Goal: Task Accomplishment & Management: Use online tool/utility

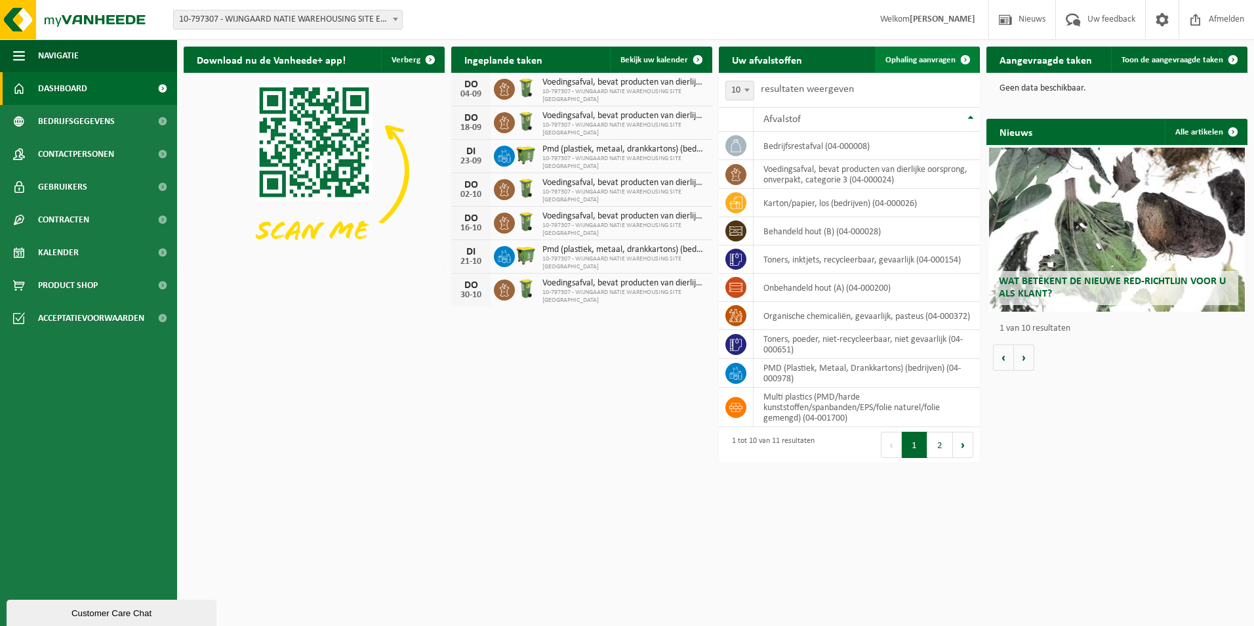
click at [914, 58] on span "Ophaling aanvragen" at bounding box center [920, 60] width 70 height 9
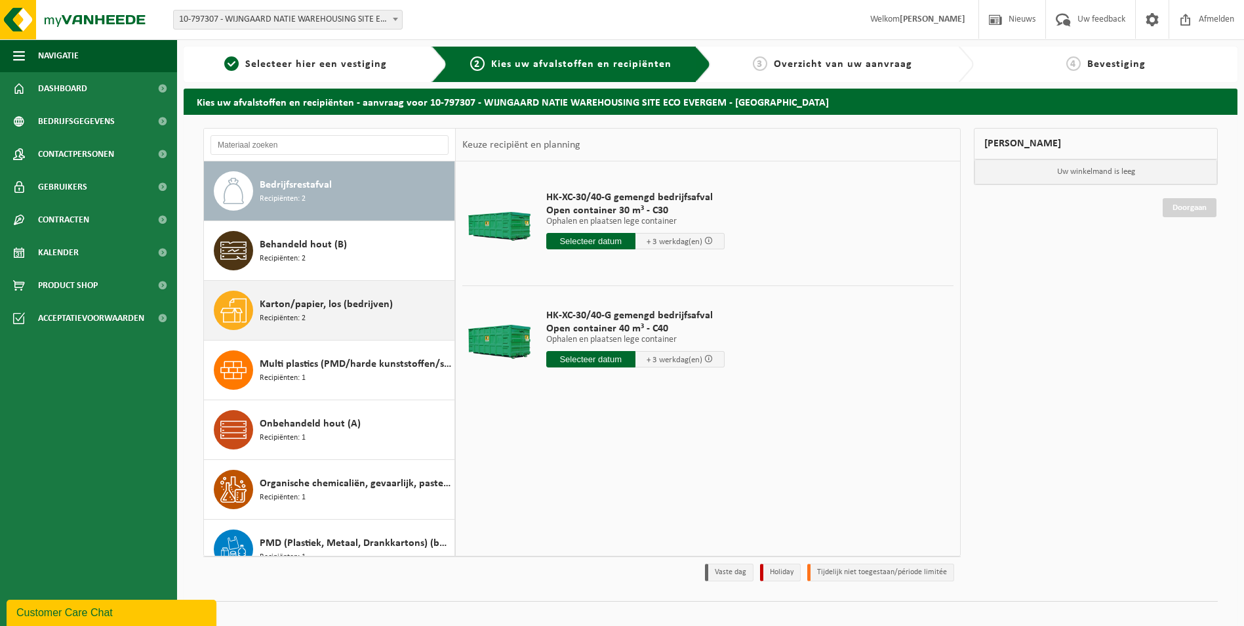
click at [344, 309] on span "Karton/papier, los (bedrijven)" at bounding box center [326, 304] width 133 height 16
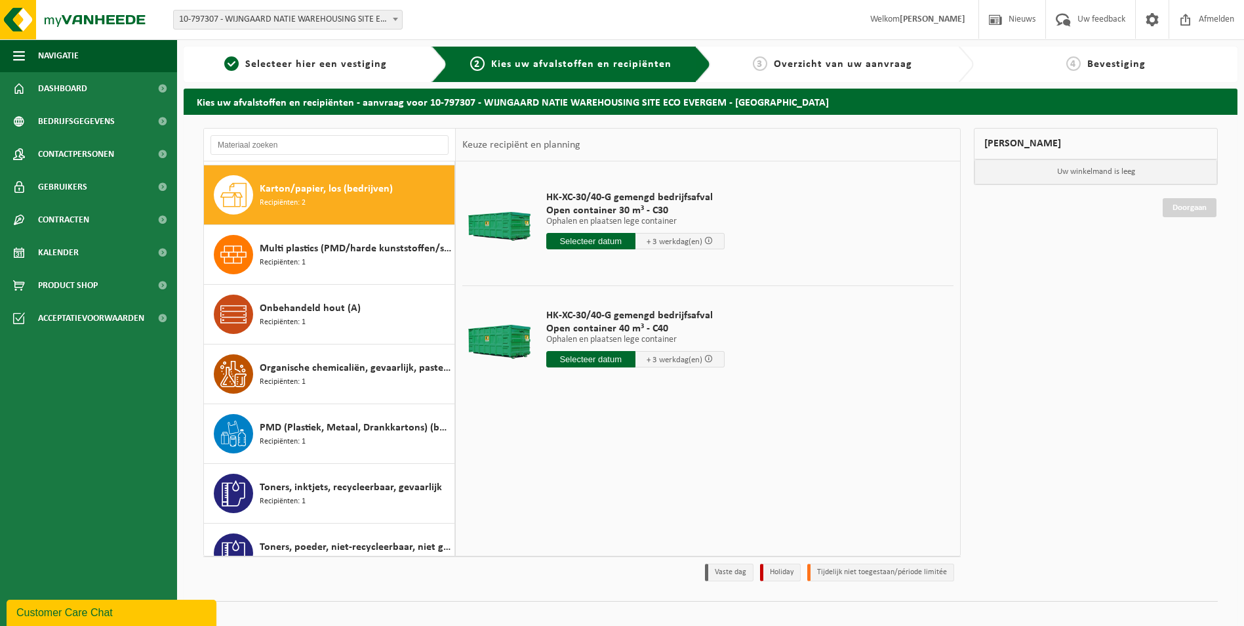
scroll to position [119, 0]
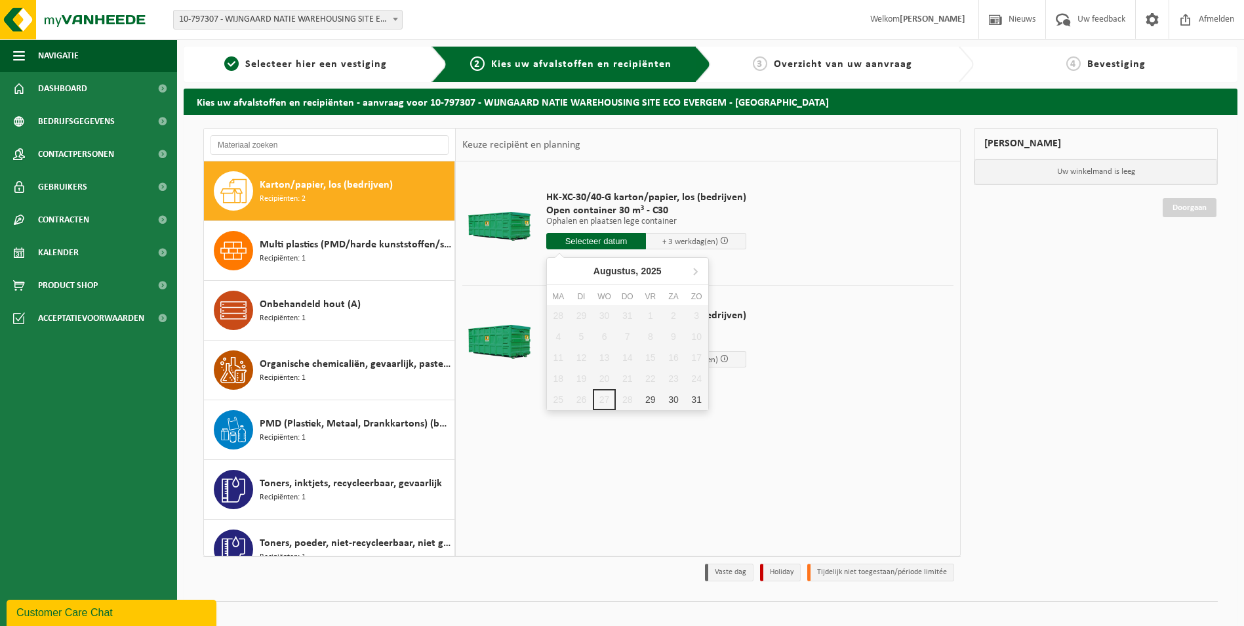
click at [582, 240] on input "text" at bounding box center [596, 241] width 100 height 16
click at [652, 403] on div "29" at bounding box center [650, 399] width 23 height 21
type input "Van [DATE]"
type input "[DATE]"
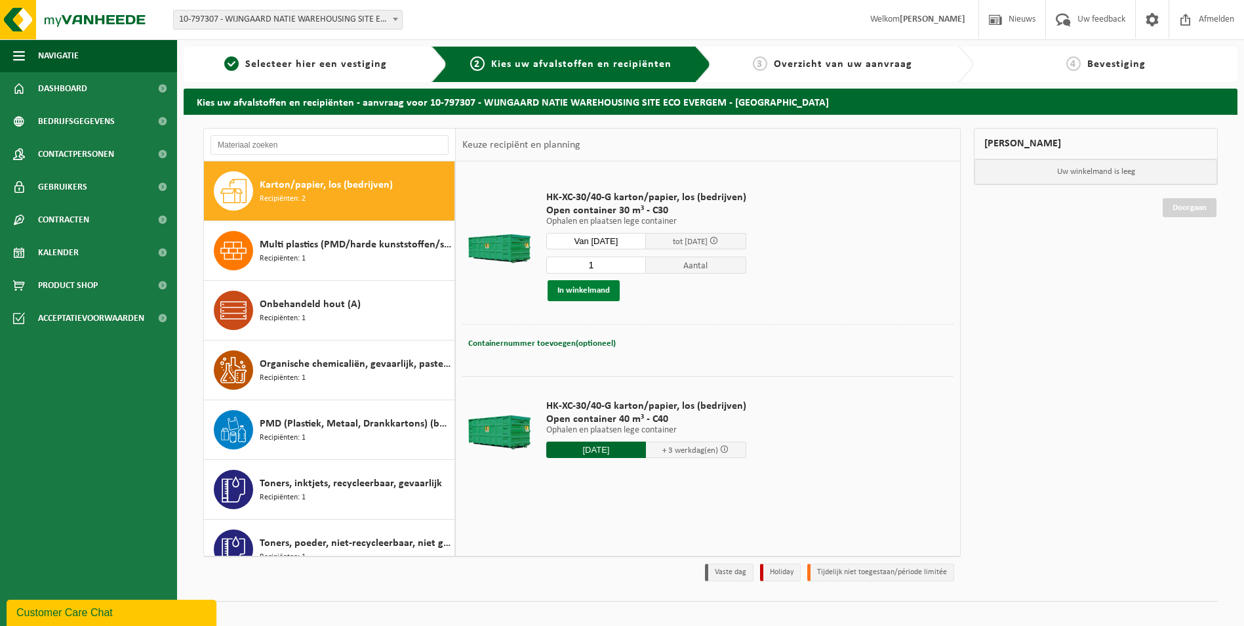
click at [575, 290] on button "In winkelmand" at bounding box center [584, 290] width 72 height 21
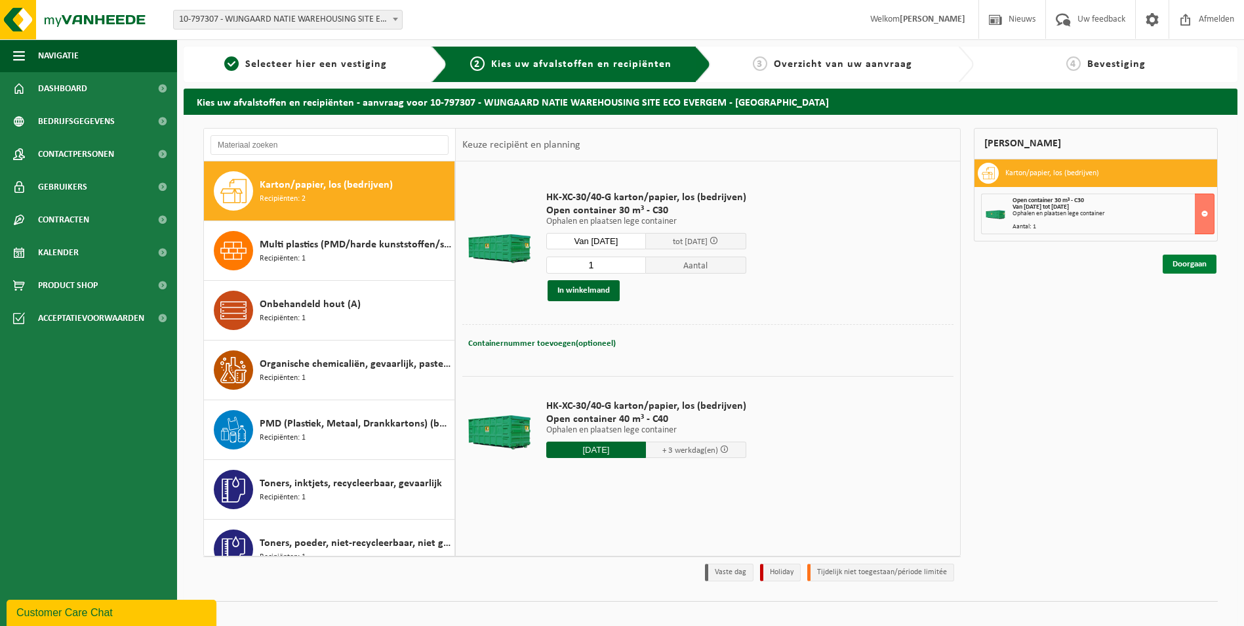
click at [1191, 263] on link "Doorgaan" at bounding box center [1190, 263] width 54 height 19
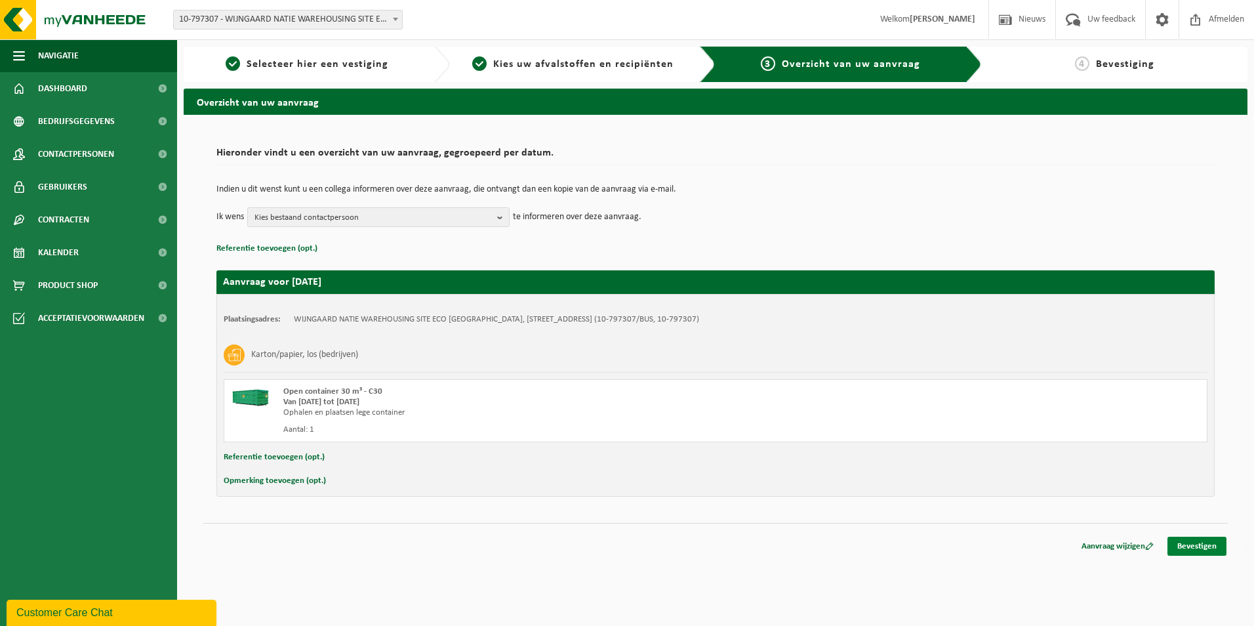
click at [1193, 544] on link "Bevestigen" at bounding box center [1196, 545] width 59 height 19
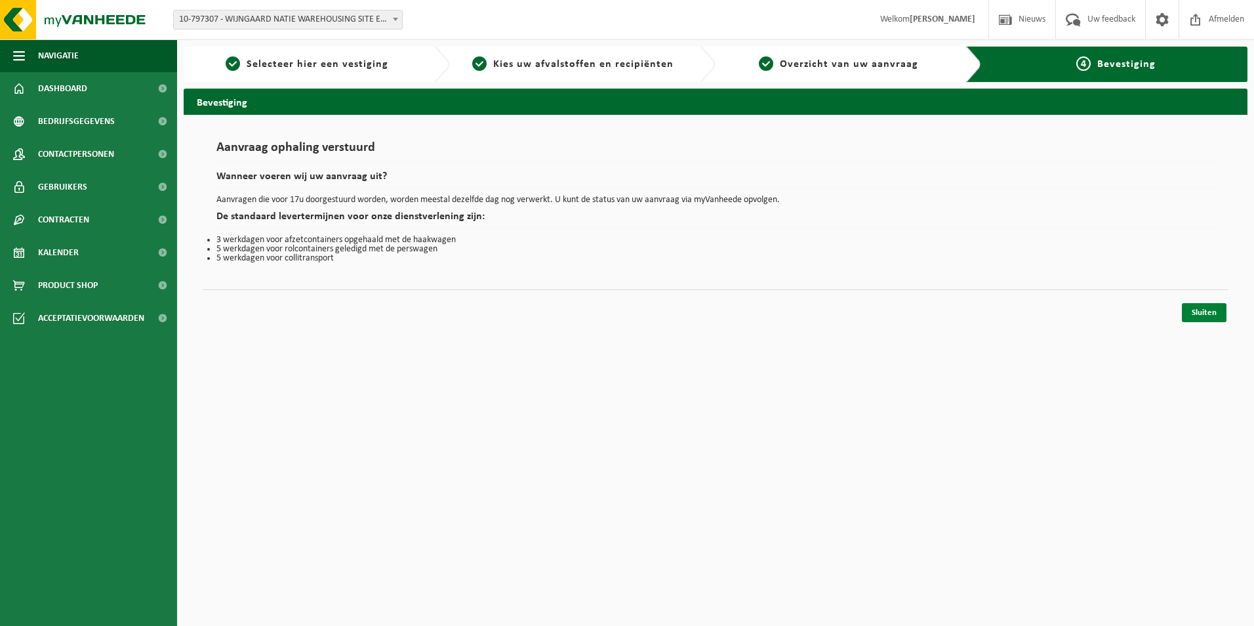
click at [1207, 312] on link "Sluiten" at bounding box center [1204, 312] width 45 height 19
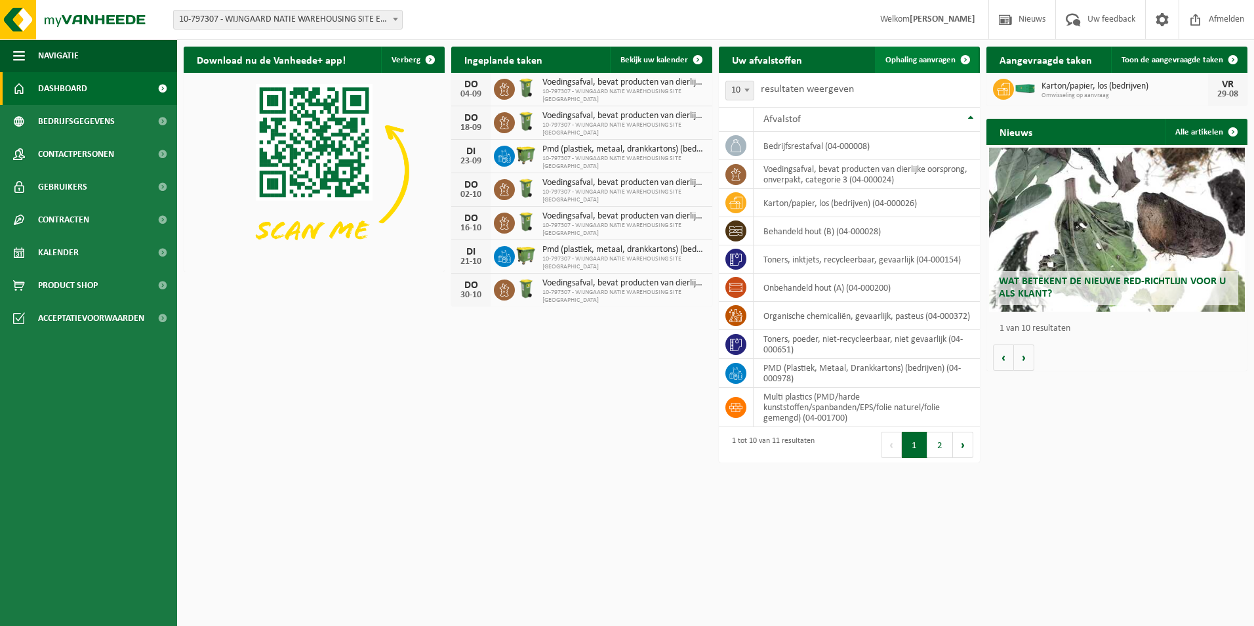
click at [896, 57] on span "Ophaling aanvragen" at bounding box center [920, 60] width 70 height 9
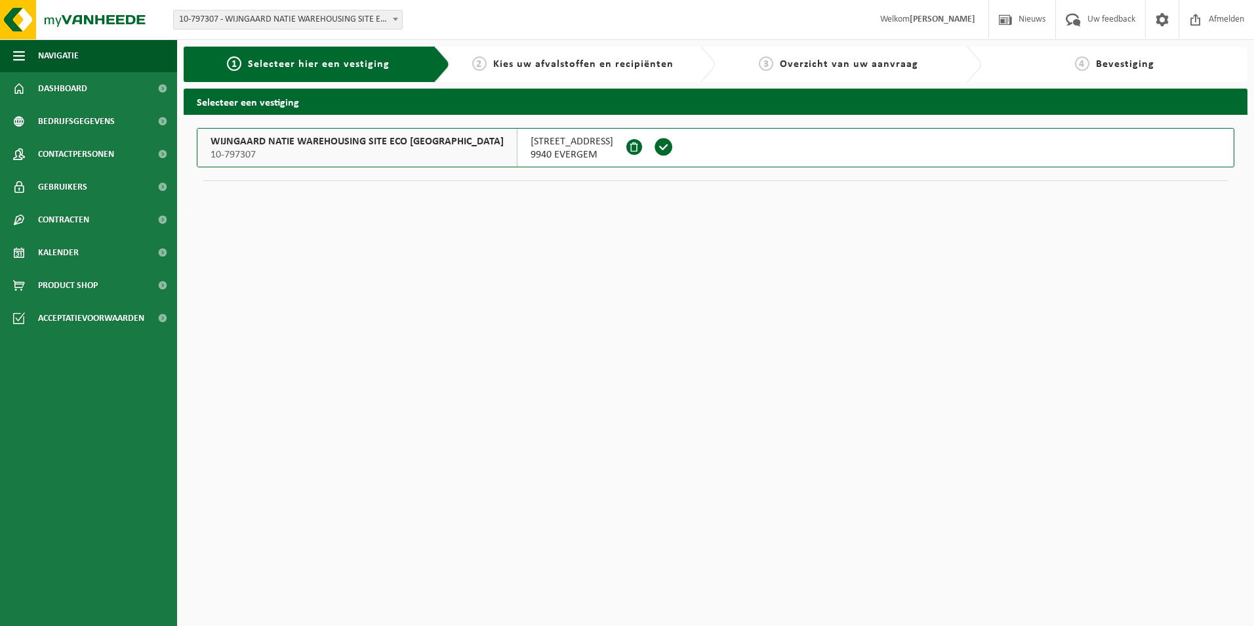
click at [407, 143] on span "WIJNGAARD NATIE WAREHOUSING SITE ECO [GEOGRAPHIC_DATA]" at bounding box center [356, 141] width 293 height 13
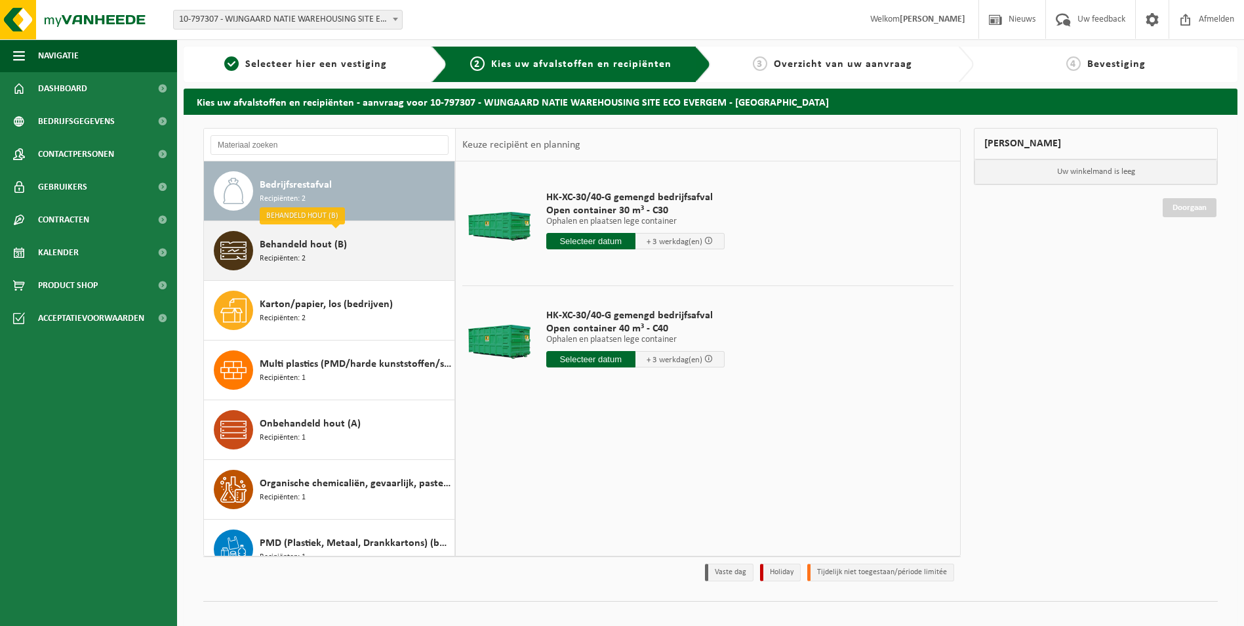
click at [332, 254] on div "Behandeld hout (B) Recipiënten: 2" at bounding box center [355, 250] width 191 height 39
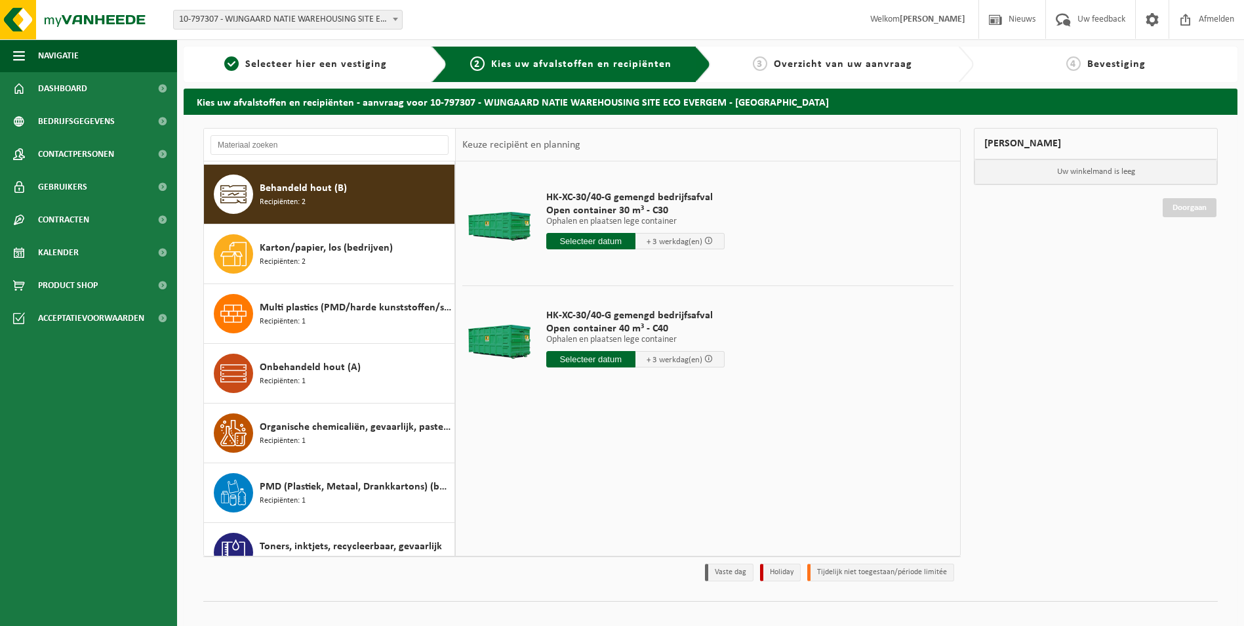
scroll to position [60, 0]
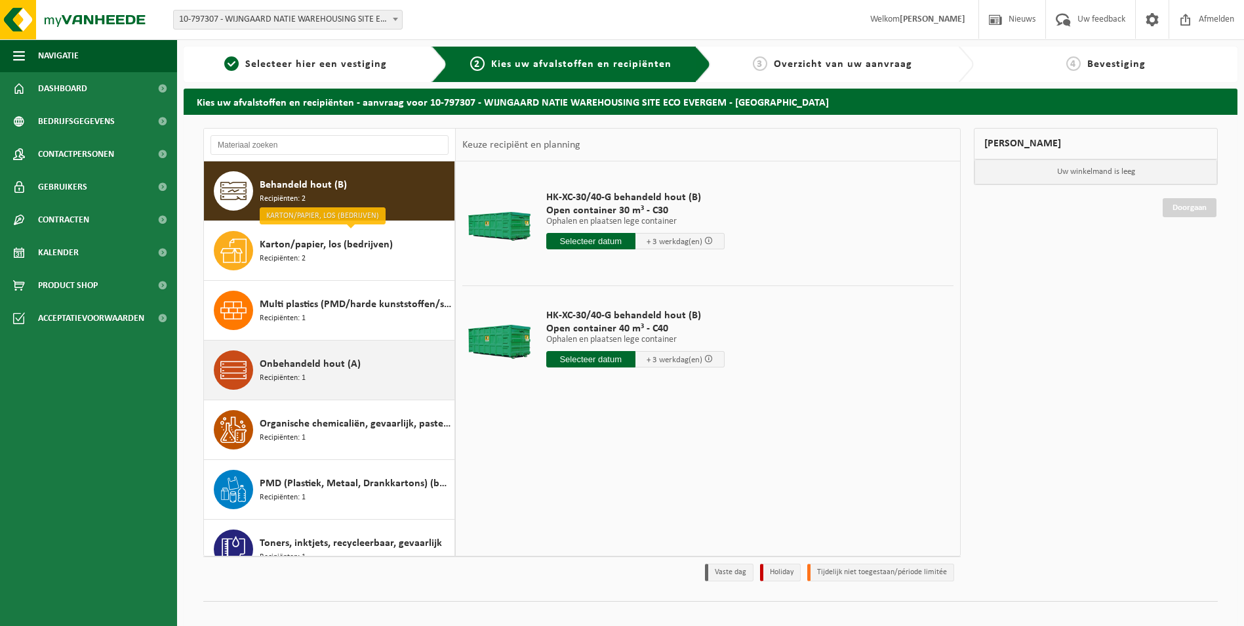
click at [330, 374] on div "Onbehandeld hout (A) Recipiënten: 1" at bounding box center [355, 369] width 191 height 39
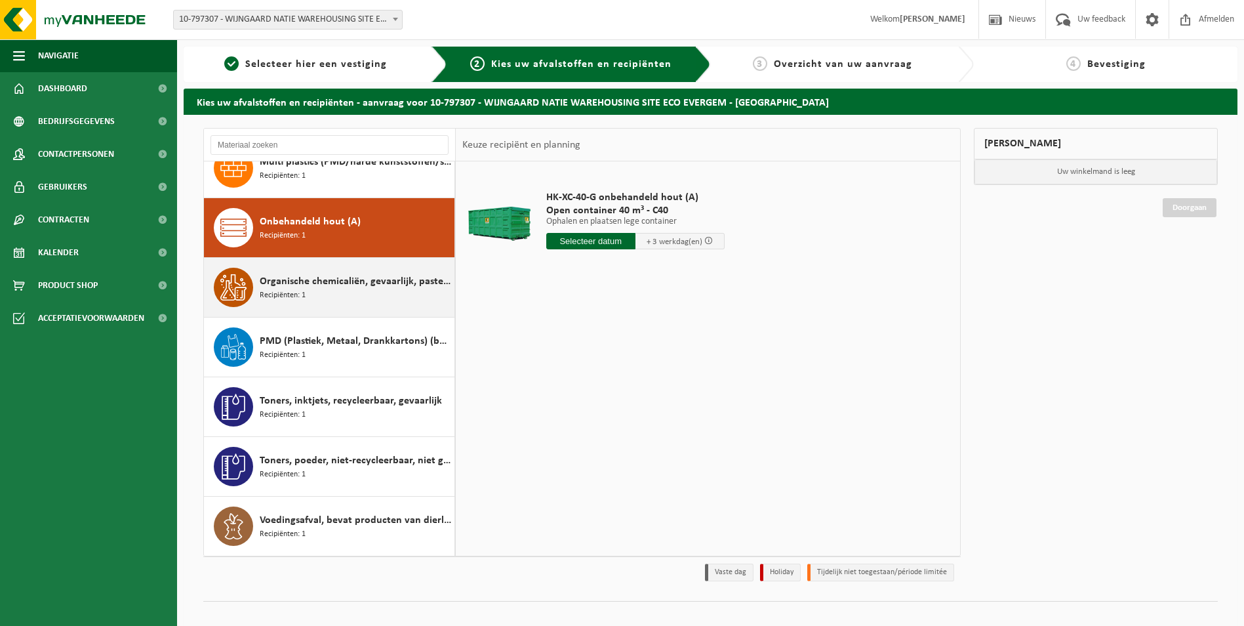
scroll to position [0, 0]
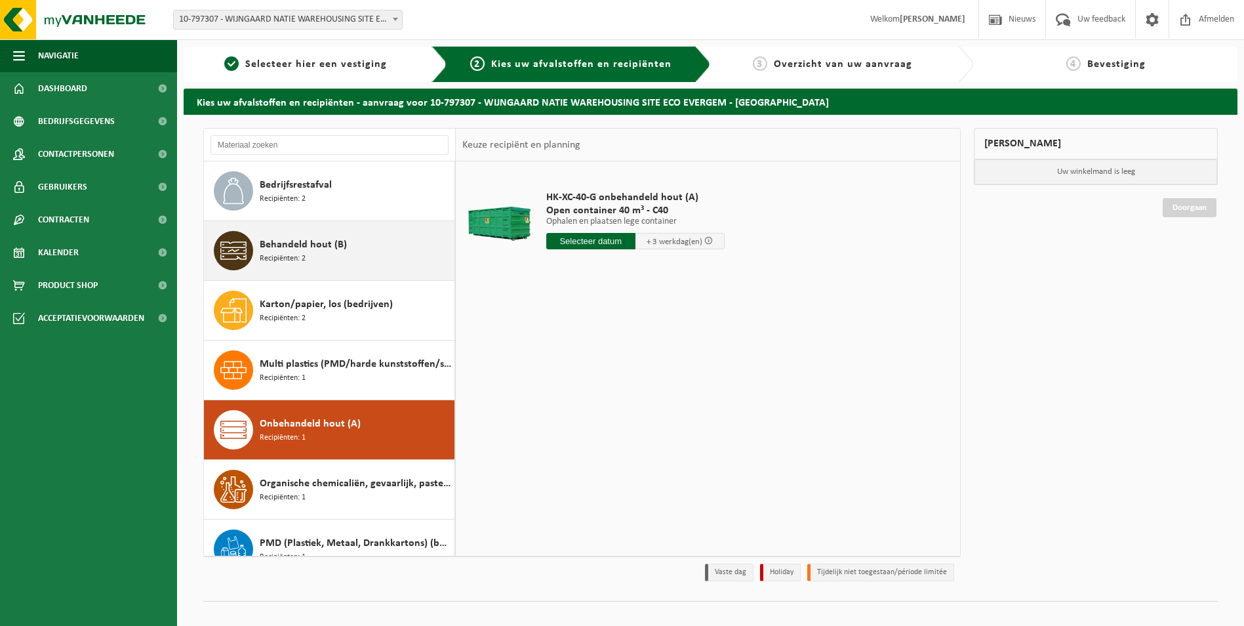
click at [322, 253] on div "Behandeld hout (B) Recipiënten: 2" at bounding box center [355, 250] width 191 height 39
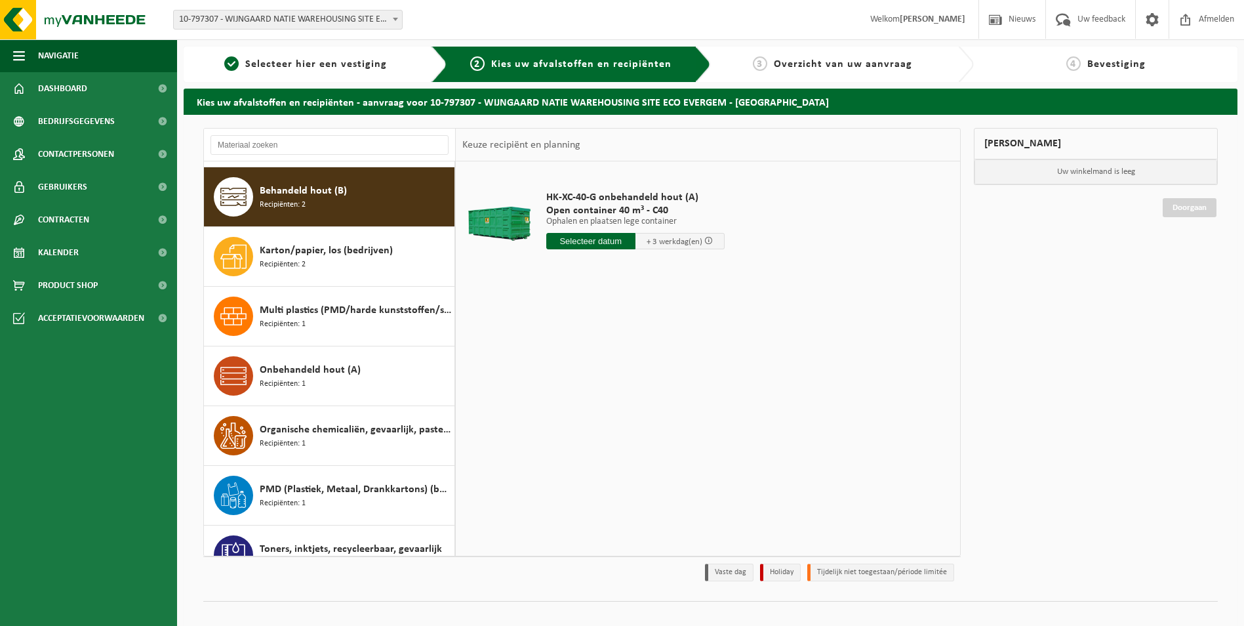
scroll to position [60, 0]
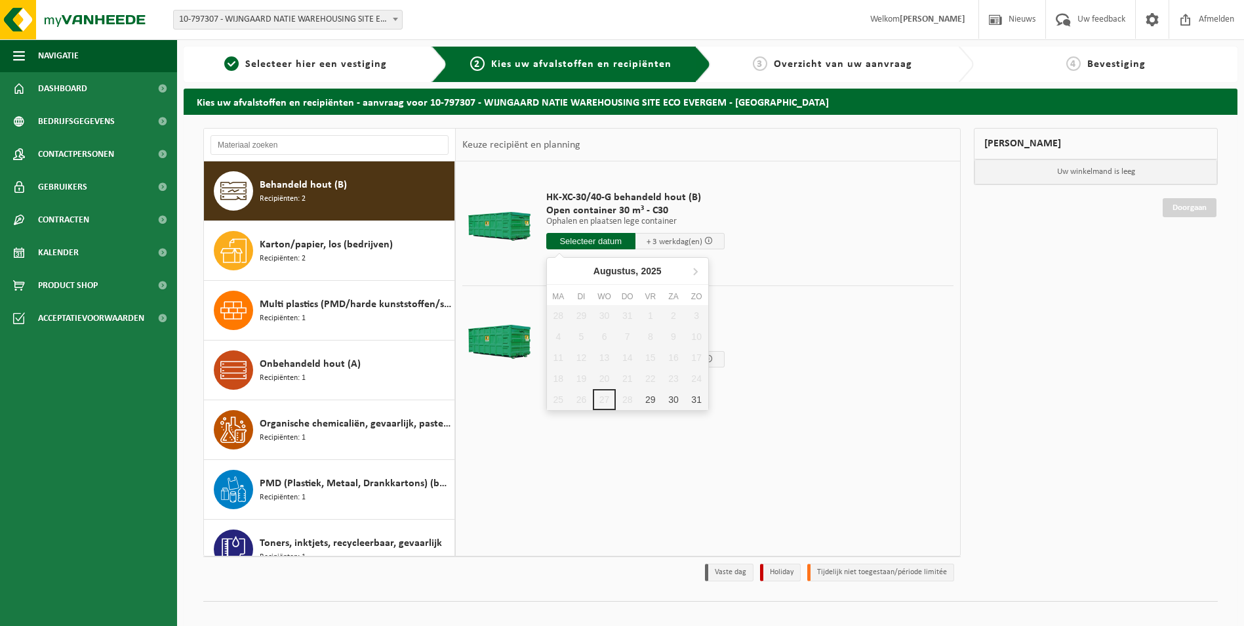
click at [586, 240] on input "text" at bounding box center [590, 241] width 89 height 16
click at [650, 399] on div "29" at bounding box center [650, 399] width 23 height 21
type input "Van 2025-08-29"
type input "2025-08-29"
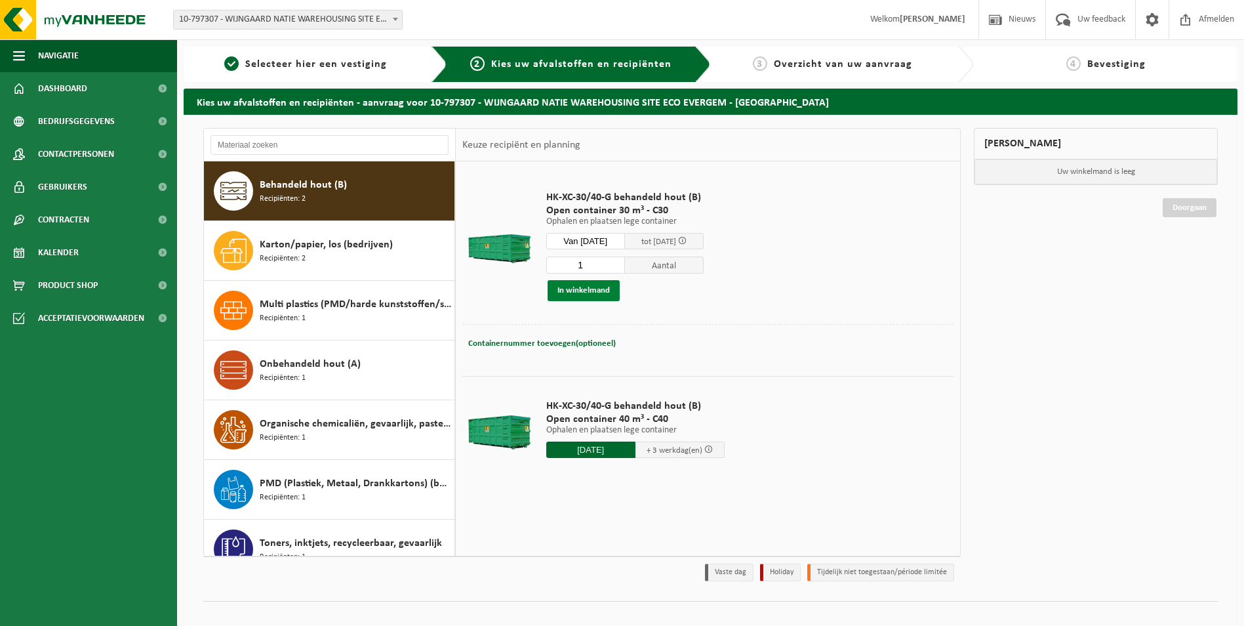
click at [583, 291] on button "In winkelmand" at bounding box center [584, 290] width 72 height 21
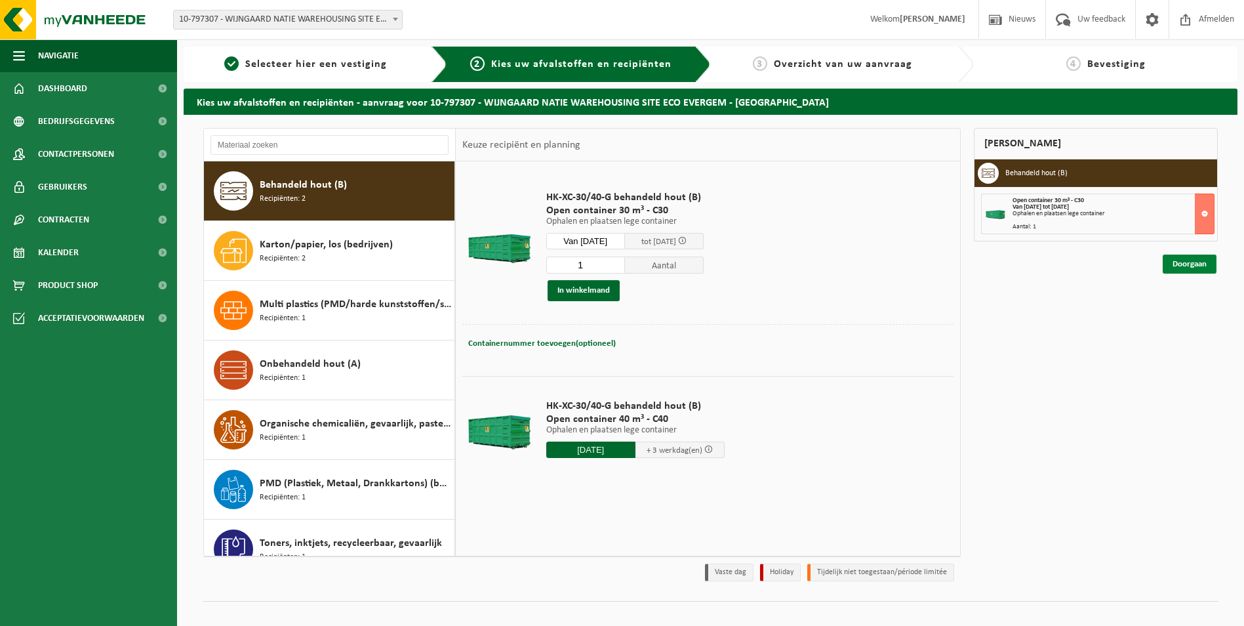
click at [1190, 266] on link "Doorgaan" at bounding box center [1190, 263] width 54 height 19
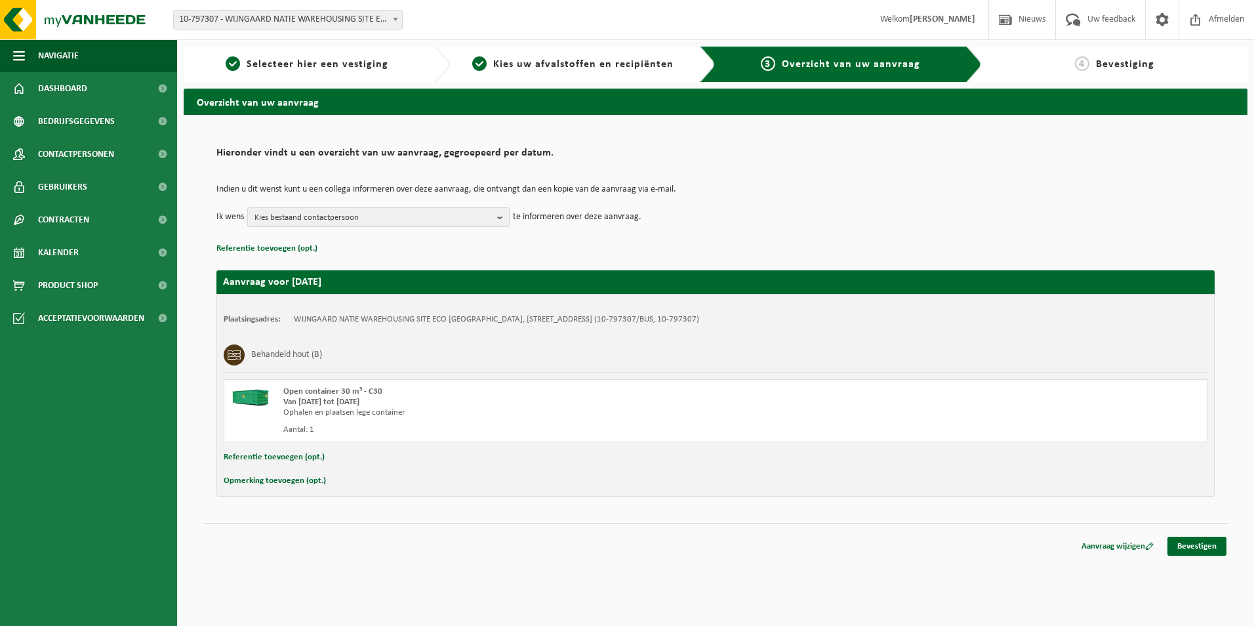
click at [500, 217] on b "button" at bounding box center [503, 217] width 12 height 18
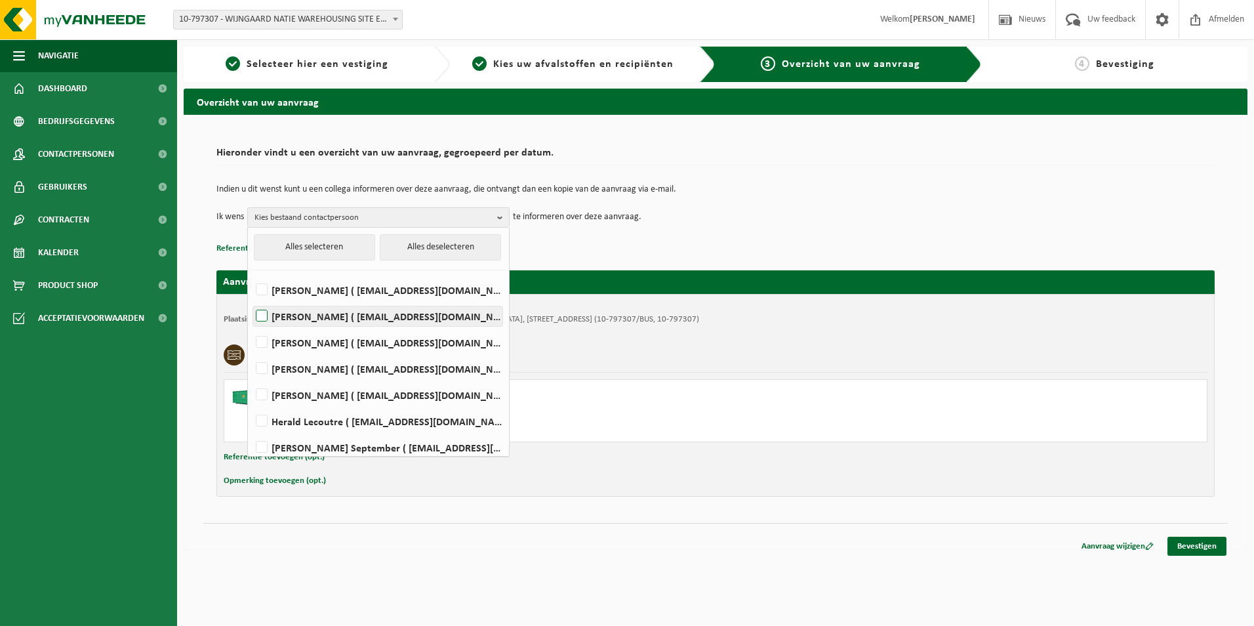
click at [406, 317] on label "Karel de Beukelaar ( kdebeukelaar@wijngaardnatie.be )" at bounding box center [377, 316] width 249 height 20
click at [251, 300] on input "Karel de Beukelaar ( kdebeukelaar@wijngaardnatie.be )" at bounding box center [250, 299] width 1 height 1
checkbox input "true"
click at [750, 464] on div "Referentie toevoegen (opt.)" at bounding box center [716, 456] width 984 height 17
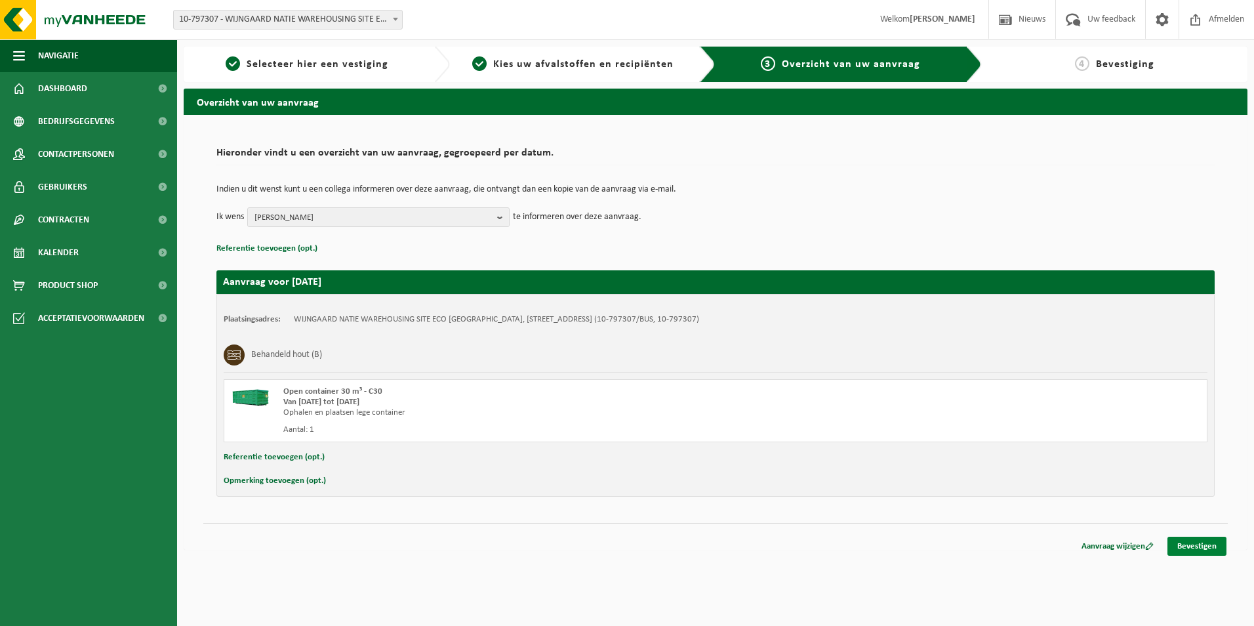
click at [1177, 548] on link "Bevestigen" at bounding box center [1196, 545] width 59 height 19
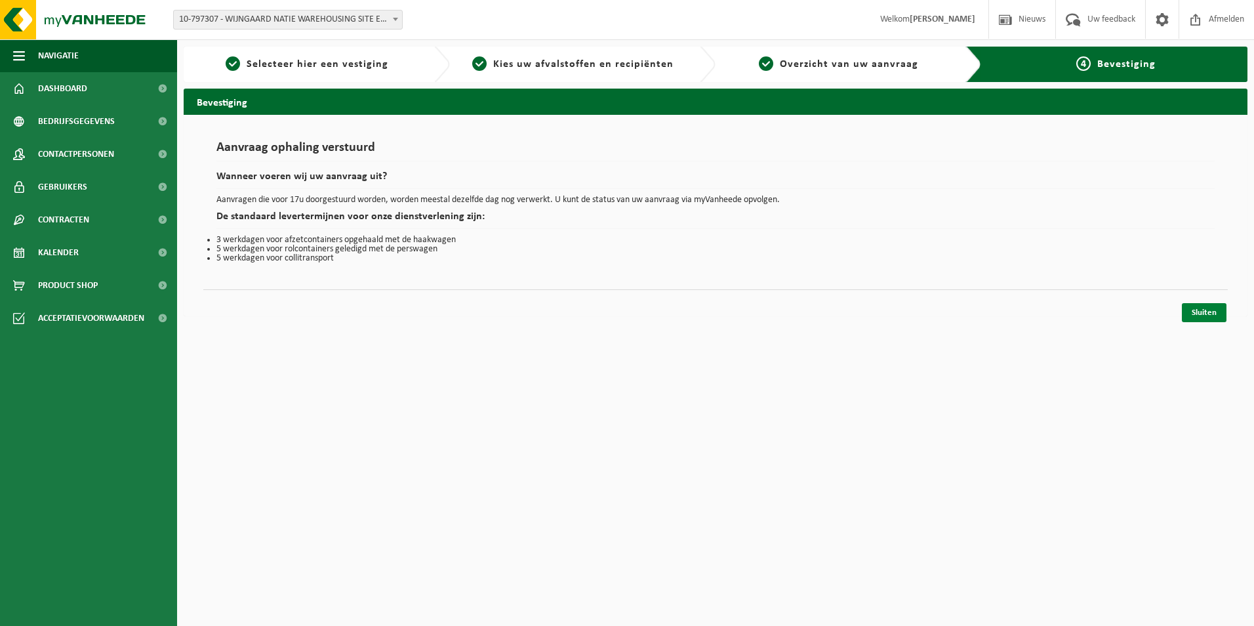
click at [1199, 313] on link "Sluiten" at bounding box center [1204, 312] width 45 height 19
